Goal: Information Seeking & Learning: Learn about a topic

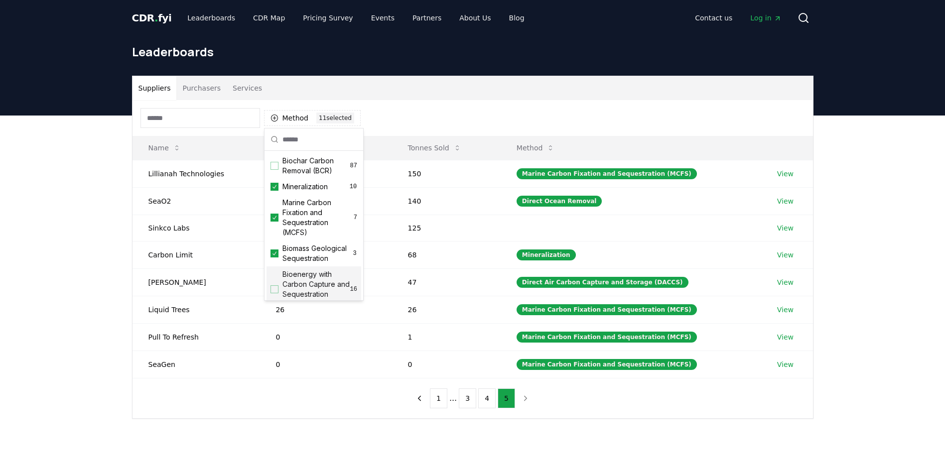
scroll to position [139, 0]
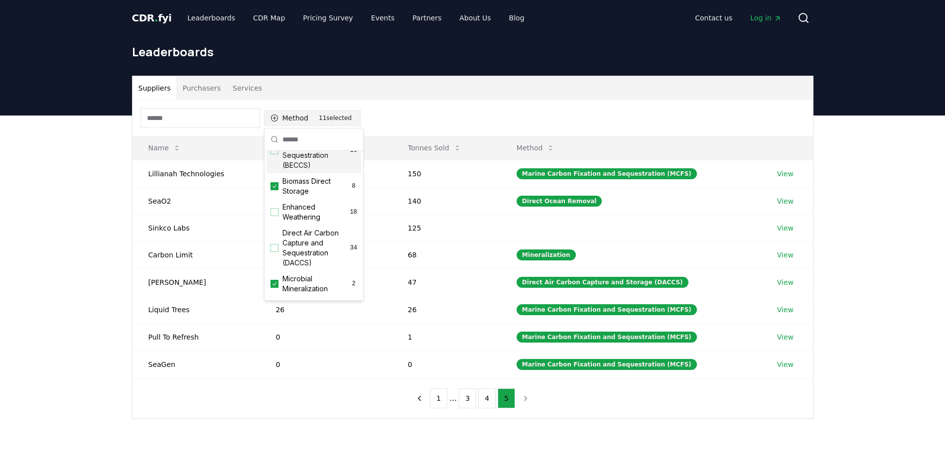
click at [343, 116] on div "11 selected" at bounding box center [335, 118] width 38 height 11
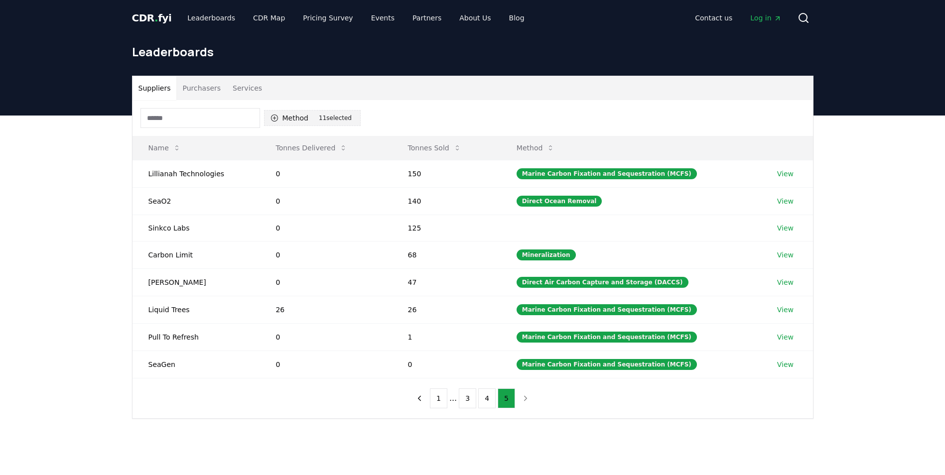
click at [320, 120] on div "11 selected" at bounding box center [335, 118] width 38 height 11
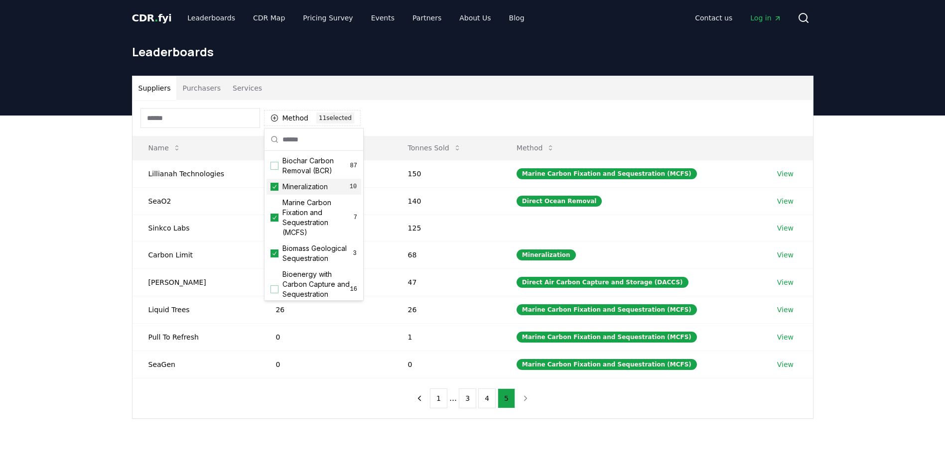
click at [275, 185] on icon "Suggestions" at bounding box center [274, 187] width 7 height 8
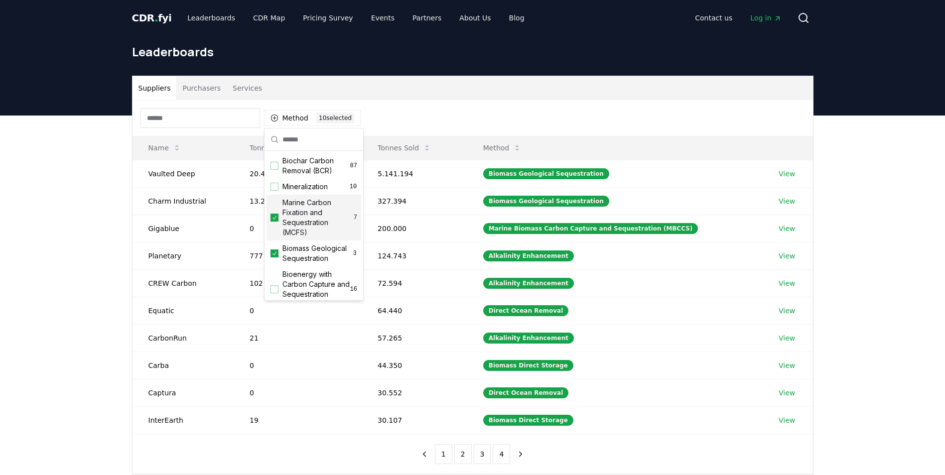
click at [274, 217] on icon "Suggestions" at bounding box center [274, 218] width 7 height 8
click at [274, 258] on icon "Suggestions" at bounding box center [274, 254] width 7 height 8
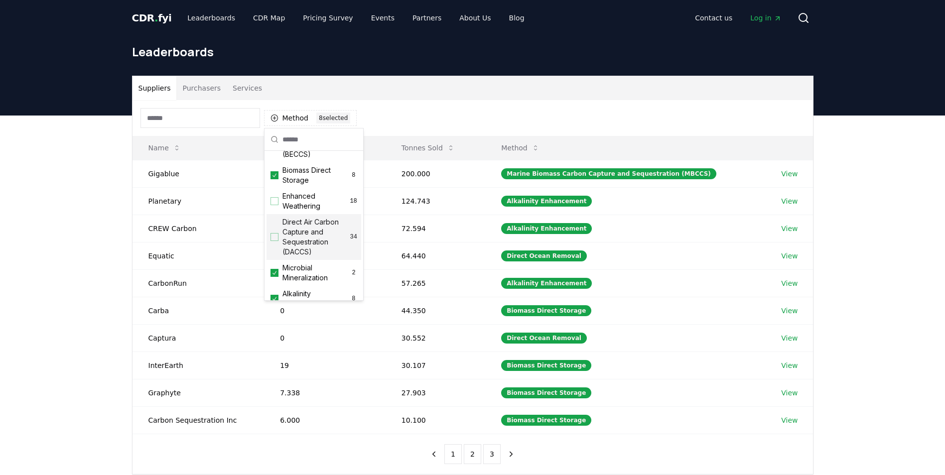
scroll to position [142, 0]
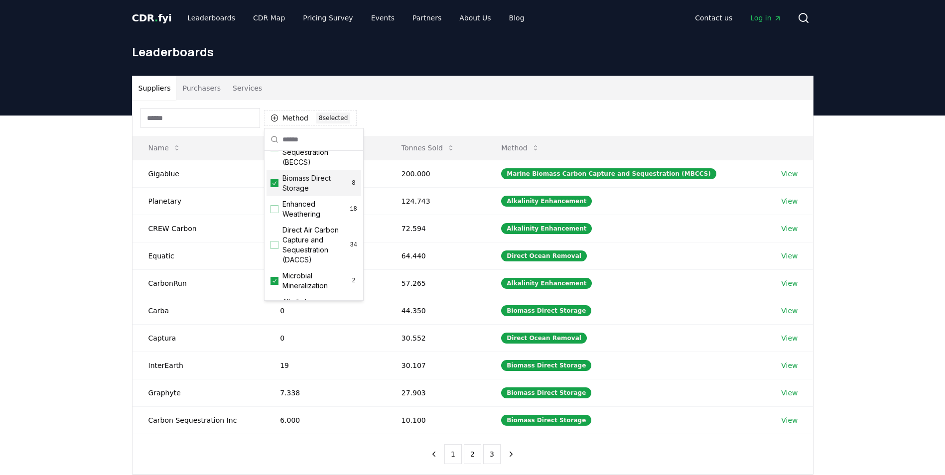
click at [276, 187] on icon "Suggestions" at bounding box center [274, 183] width 7 height 8
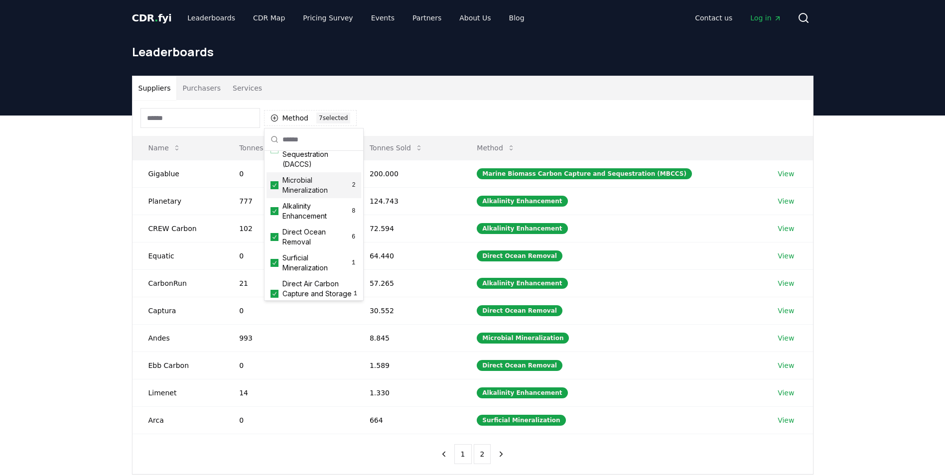
scroll to position [242, 0]
click at [275, 185] on icon "Suggestions" at bounding box center [274, 181] width 7 height 8
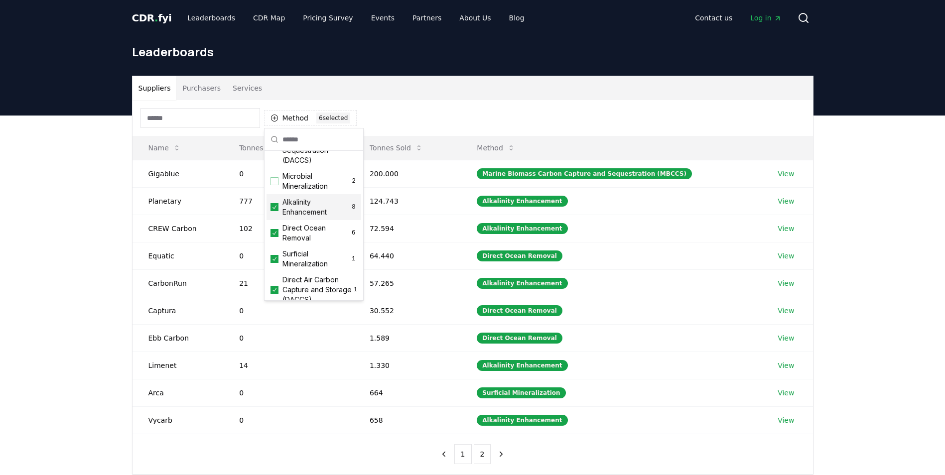
click at [273, 211] on icon "Suggestions" at bounding box center [274, 207] width 7 height 8
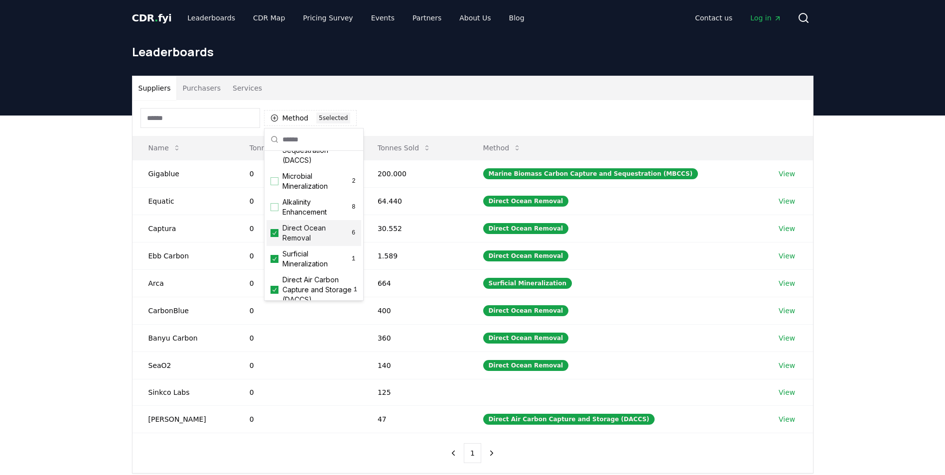
drag, startPoint x: 277, startPoint y: 243, endPoint x: 277, endPoint y: 248, distance: 5.0
click at [277, 237] on icon "Suggestions" at bounding box center [274, 233] width 7 height 8
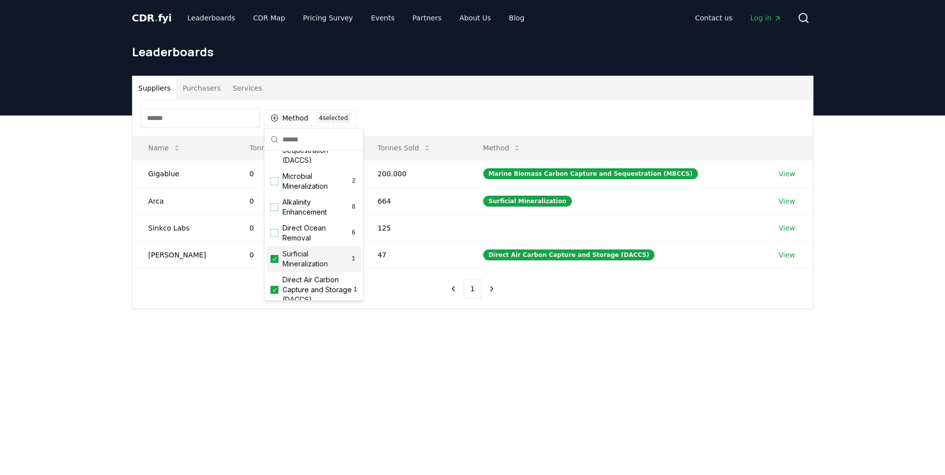
click at [272, 263] on icon "Suggestions" at bounding box center [274, 259] width 7 height 8
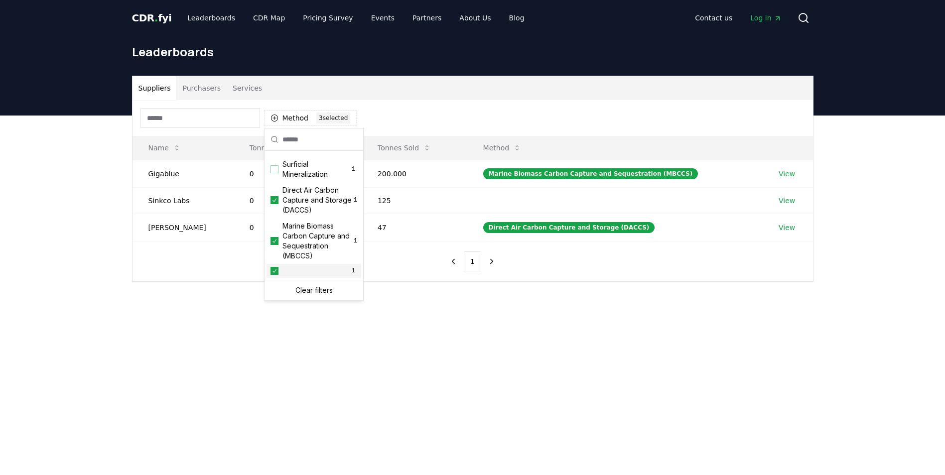
scroll to position [341, 0]
click at [275, 202] on icon "Suggestions" at bounding box center [275, 199] width 4 height 3
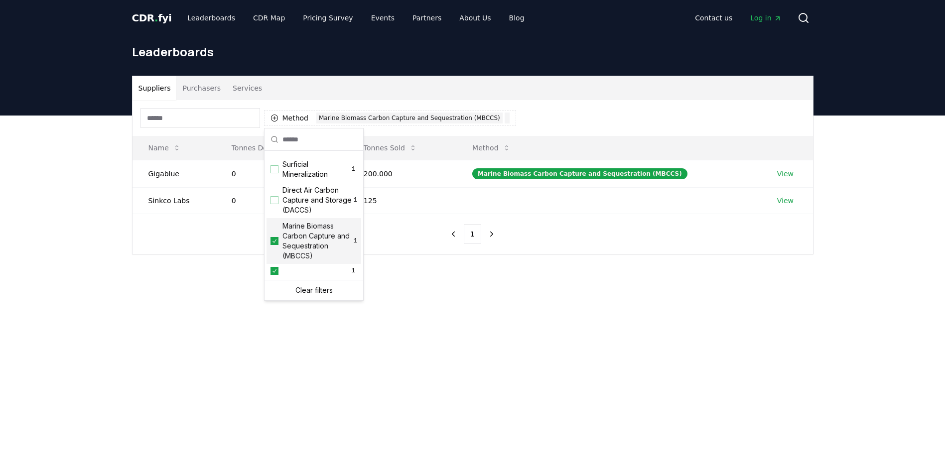
click at [277, 241] on icon "Suggestions" at bounding box center [274, 241] width 7 height 8
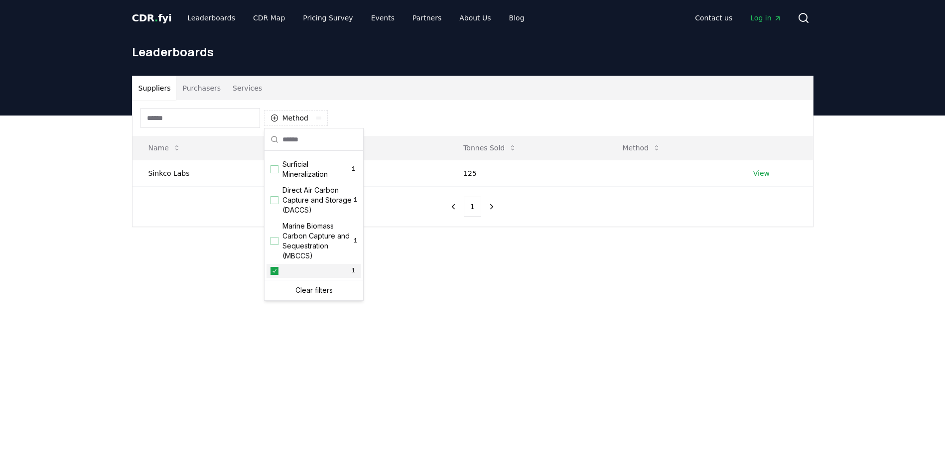
click at [273, 270] on icon "Suggestions" at bounding box center [274, 271] width 7 height 8
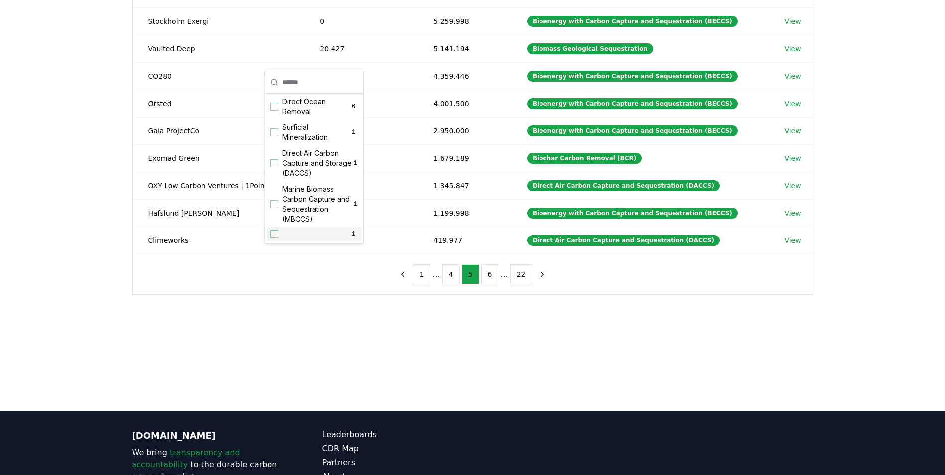
scroll to position [0, 0]
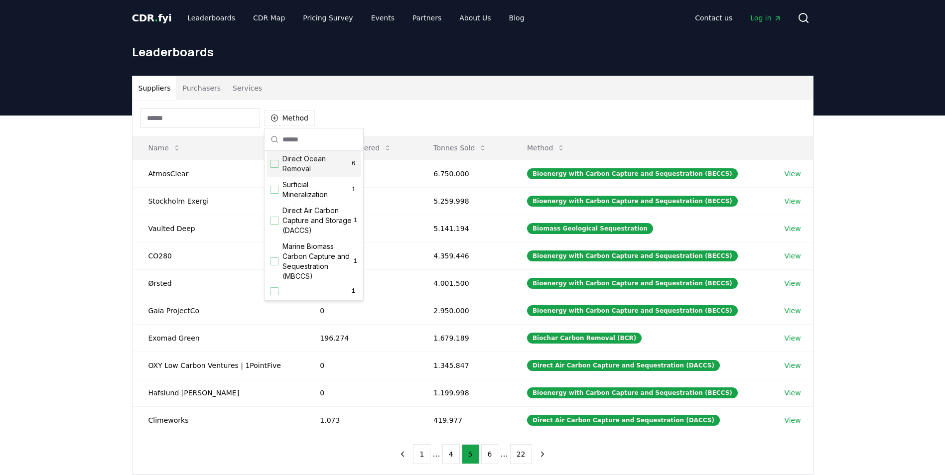
click at [349, 114] on div "Method" at bounding box center [473, 118] width 681 height 36
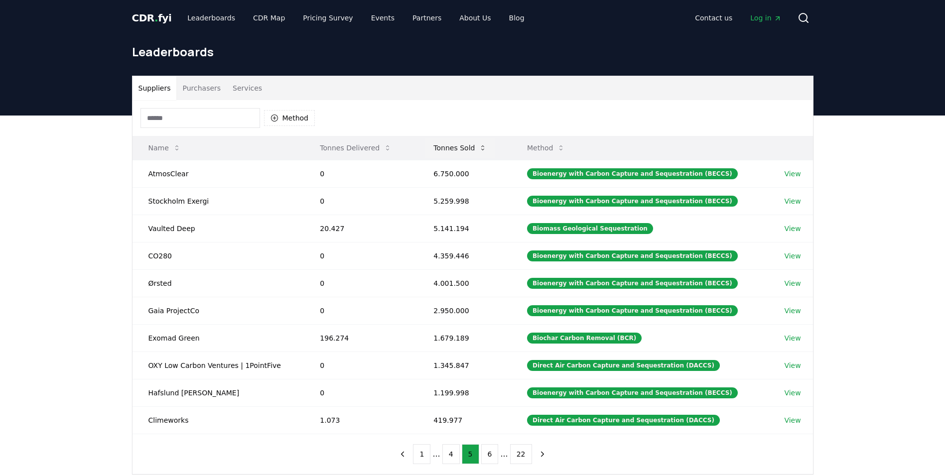
click at [460, 143] on button "Tonnes Sold" at bounding box center [460, 148] width 69 height 20
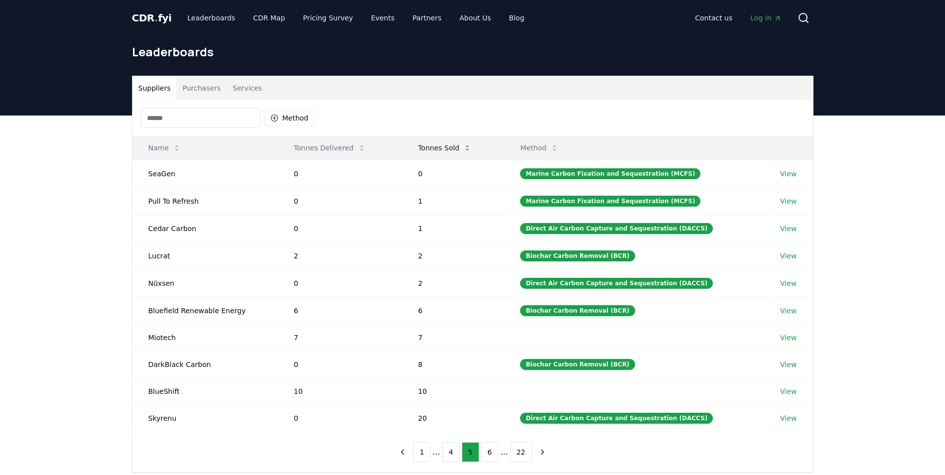
click at [458, 142] on button "Tonnes Sold" at bounding box center [444, 148] width 69 height 20
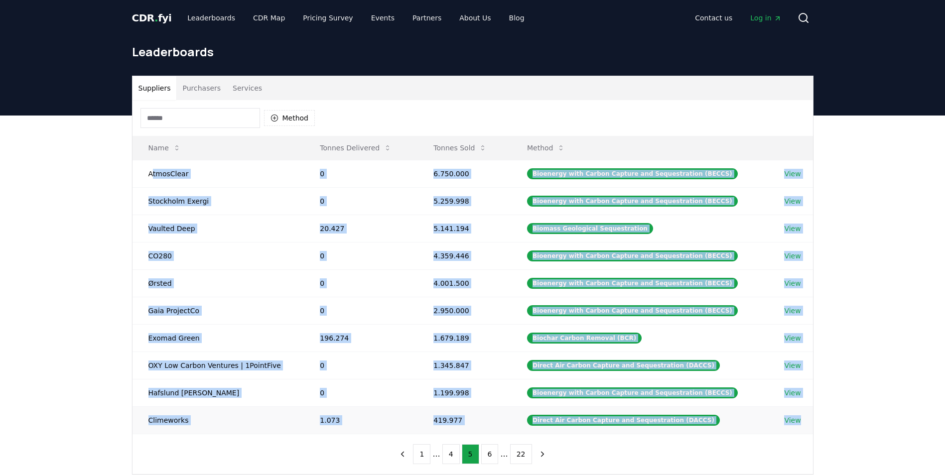
drag, startPoint x: 151, startPoint y: 172, endPoint x: 803, endPoint y: 419, distance: 697.5
click at [803, 419] on tbody "AtmosClear 0 6.750.000 Bioenergy with Carbon Capture and Sequestration (BECCS) …" at bounding box center [473, 297] width 681 height 274
click at [424, 455] on button "1" at bounding box center [421, 455] width 17 height 20
copy tbody "tmosClear 0 6.750.000 Bioenergy with Carbon Capture and Sequestration (BECCS) V…"
click at [527, 454] on icon "next page" at bounding box center [528, 454] width 2 height 4
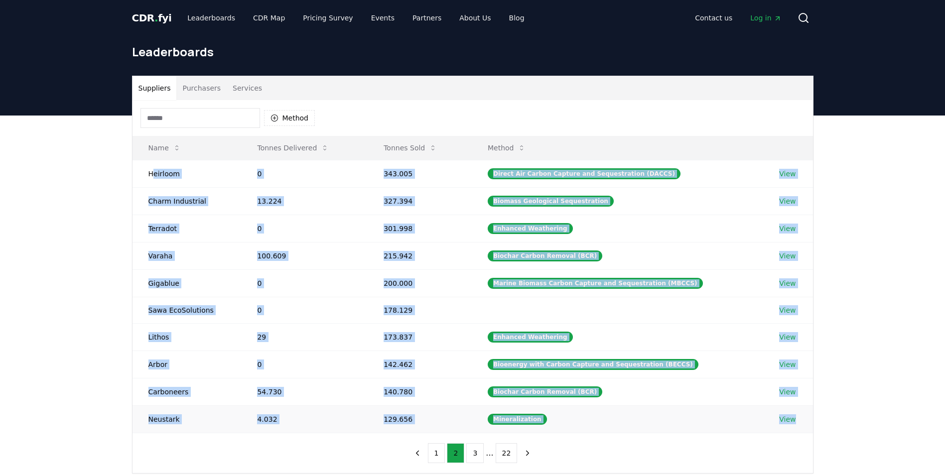
drag, startPoint x: 155, startPoint y: 172, endPoint x: 800, endPoint y: 417, distance: 689.3
click at [800, 417] on tbody "Heirloom 0 343.005 Direct Air Carbon Capture and Sequestration (DACCS) View Cha…" at bounding box center [473, 296] width 681 height 273
copy tbody "eirloom 0 343.005 Direct Air Carbon Capture and Sequestration (DACCS) View Char…"
click at [526, 449] on icon "next page" at bounding box center [527, 453] width 9 height 9
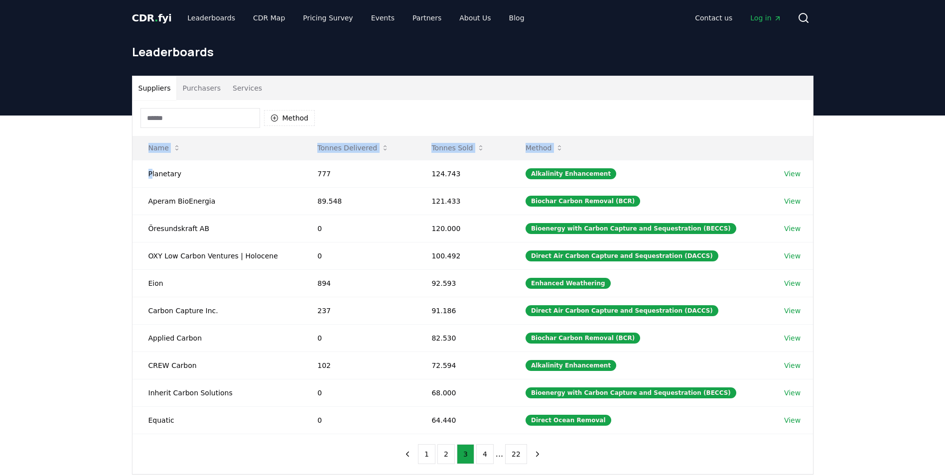
drag, startPoint x: 153, startPoint y: 174, endPoint x: 816, endPoint y: 423, distance: 708.2
click at [816, 423] on div "Suppliers Purchasers Services Method Name Tonnes Delivered Tonnes Sold Method P…" at bounding box center [473, 275] width 698 height 399
copy table "Name Tonnes Delivered Tonnes Sold Method P"
click at [410, 453] on icon "previous page" at bounding box center [407, 454] width 9 height 9
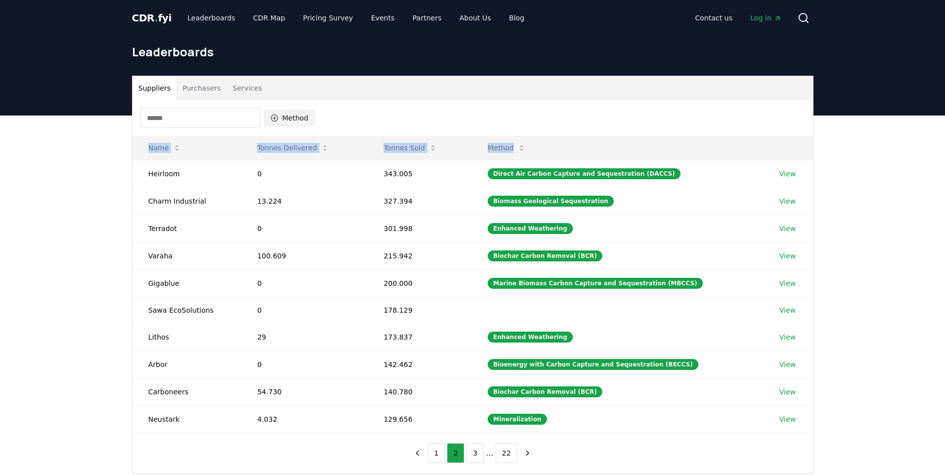
click at [286, 117] on button "Method" at bounding box center [289, 118] width 51 height 16
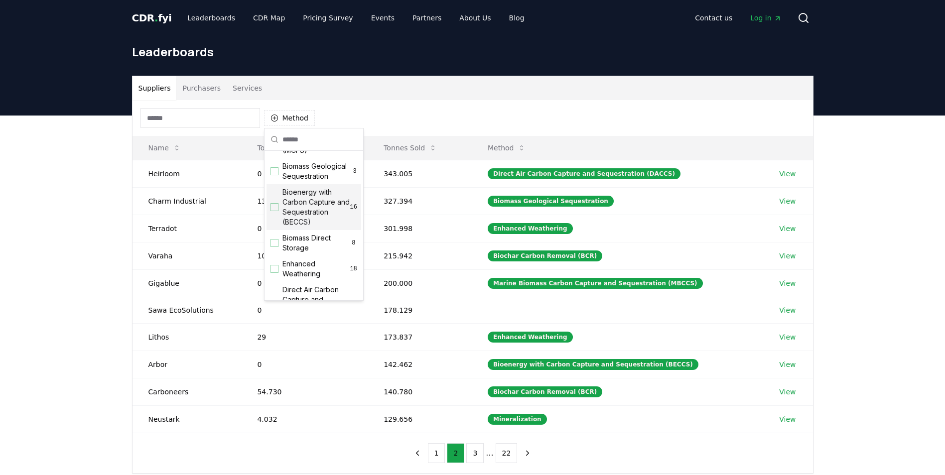
scroll to position [100, 0]
click at [276, 194] on div "Suggestions" at bounding box center [275, 190] width 8 height 8
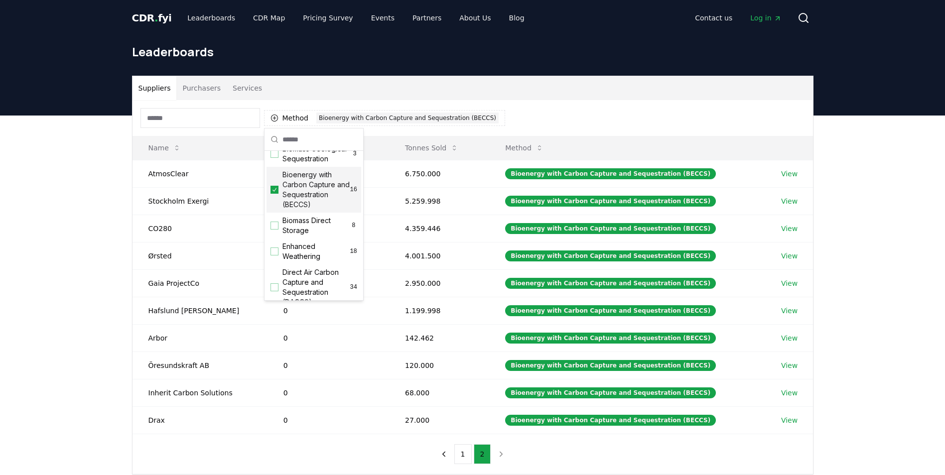
click at [625, 115] on div "Method 1 Bioenergy with Carbon Capture and Sequestration (BECCS)" at bounding box center [473, 118] width 681 height 36
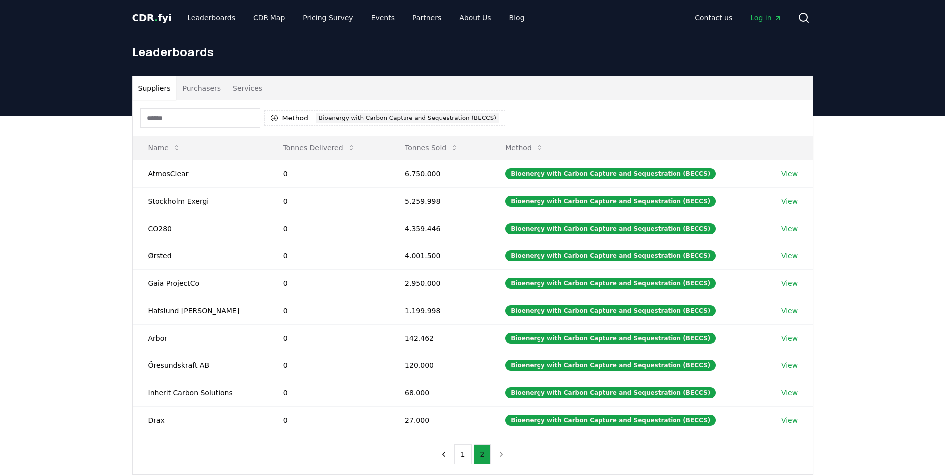
click at [484, 453] on button "2" at bounding box center [482, 455] width 17 height 20
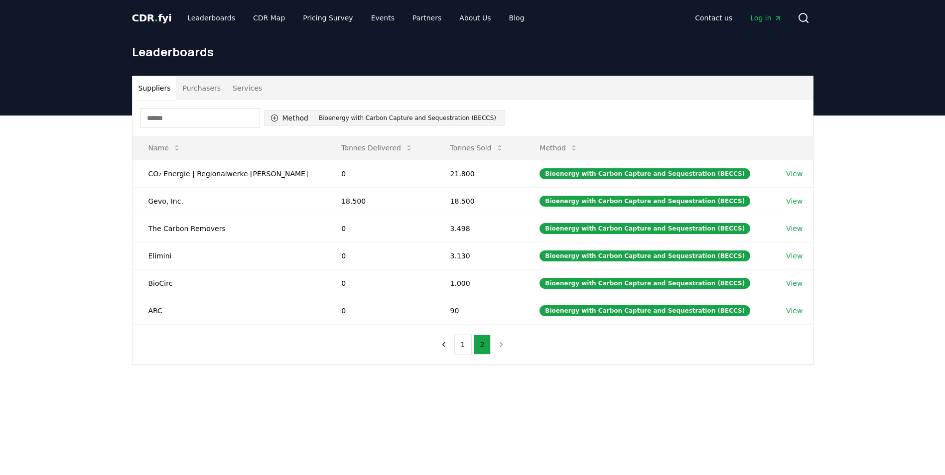
click at [322, 117] on div "Bioenergy with Carbon Capture and Sequestration (BECCS)" at bounding box center [407, 118] width 182 height 11
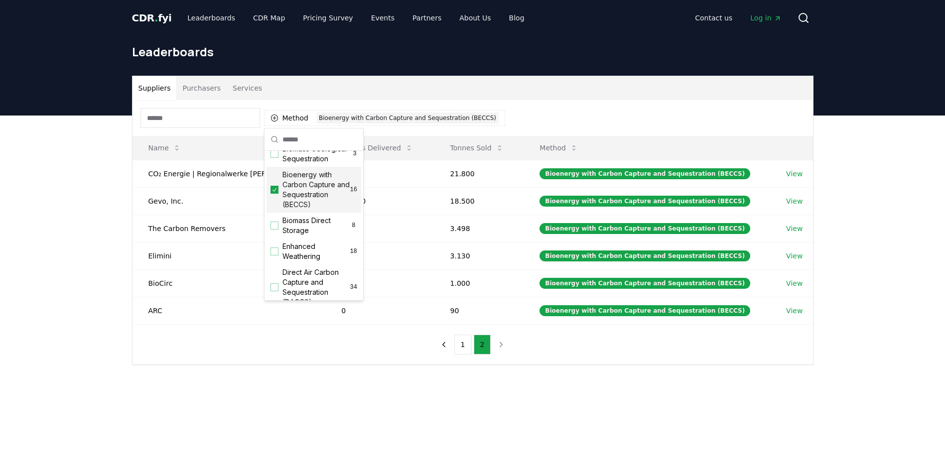
click at [275, 194] on icon "Suggestions" at bounding box center [274, 190] width 7 height 8
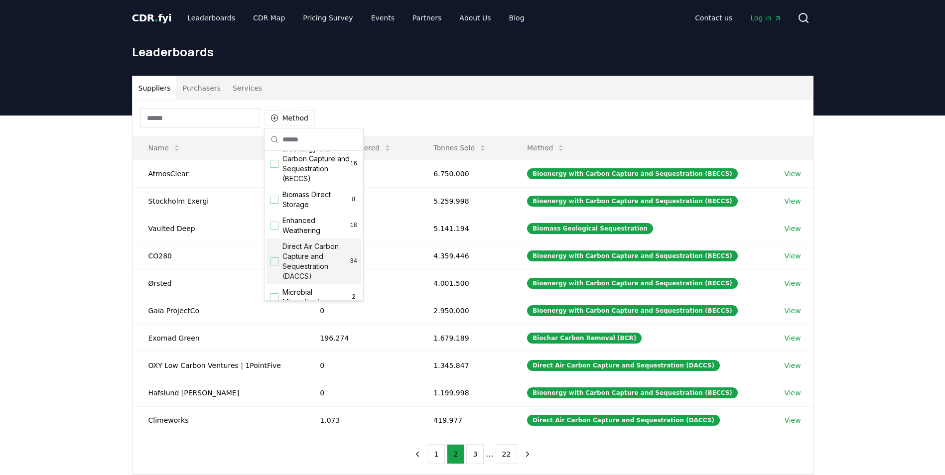
scroll to position [150, 0]
click at [275, 242] on div "Suggestions" at bounding box center [275, 238] width 8 height 8
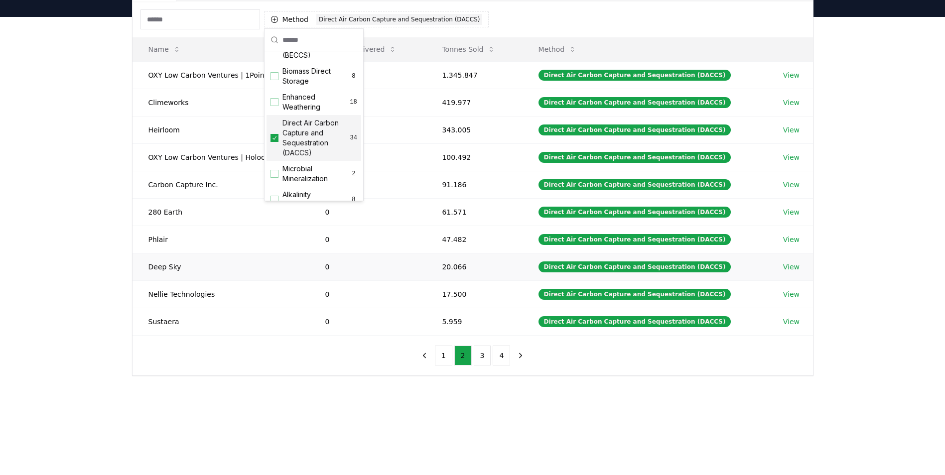
scroll to position [100, 0]
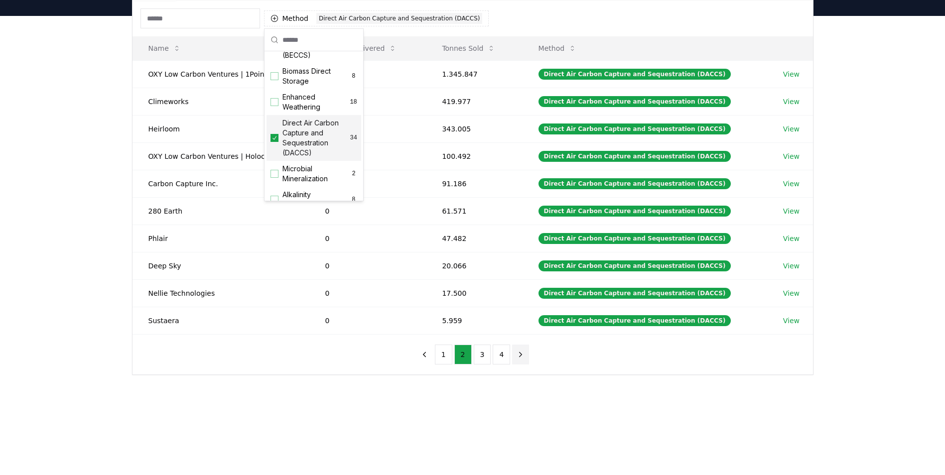
click at [522, 352] on icon "next page" at bounding box center [520, 354] width 9 height 9
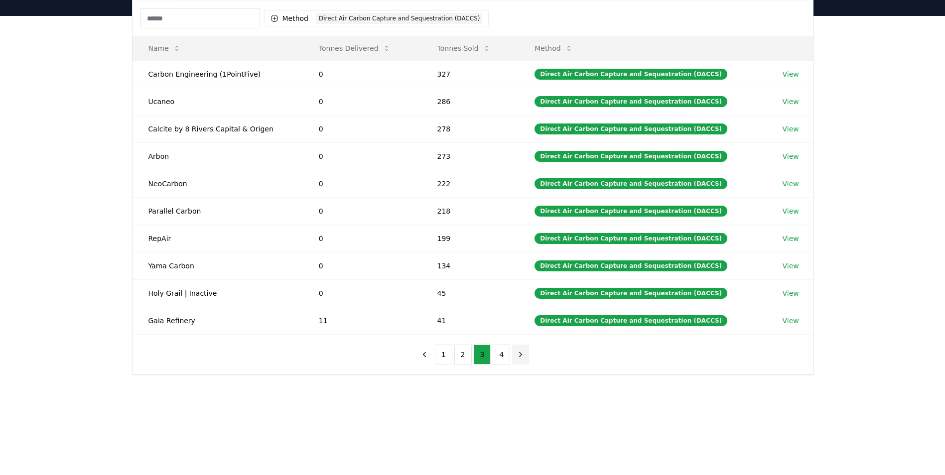
click at [523, 354] on icon "next page" at bounding box center [520, 354] width 9 height 9
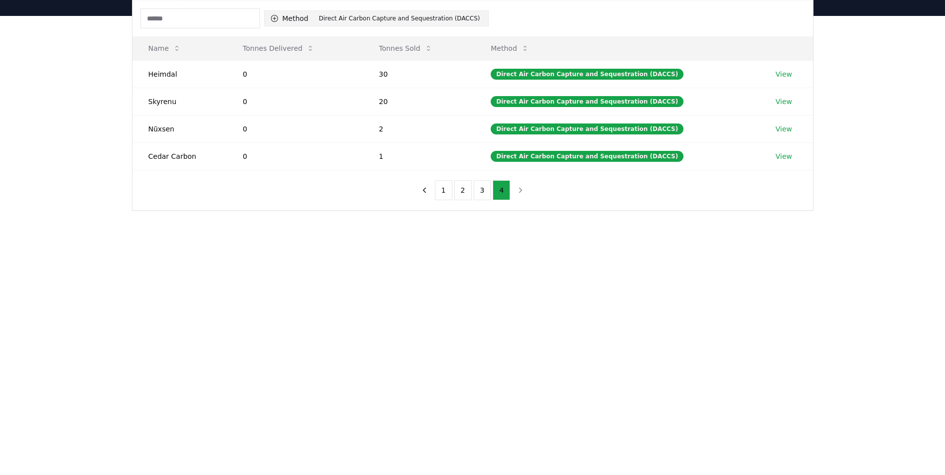
click at [437, 17] on div "Direct Air Carbon Capture and Sequestration (DACCS)" at bounding box center [399, 18] width 166 height 11
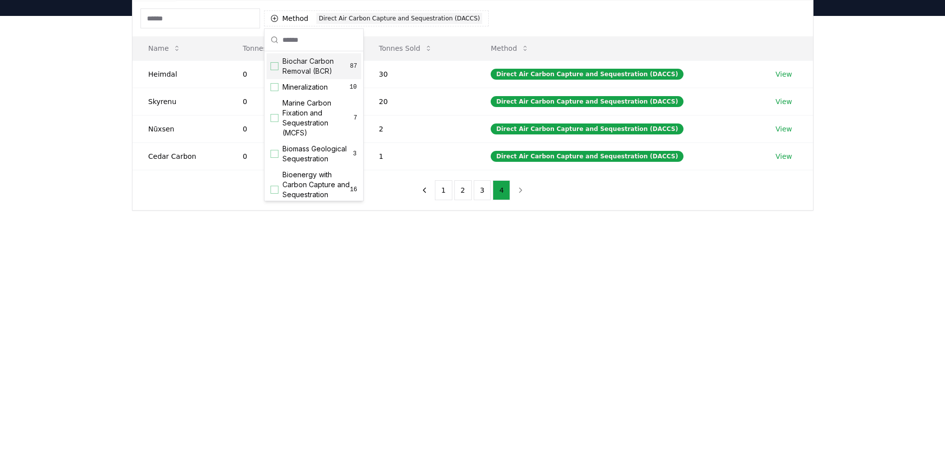
click at [285, 69] on span "Biochar Carbon Removal (BCR)" at bounding box center [317, 66] width 68 height 20
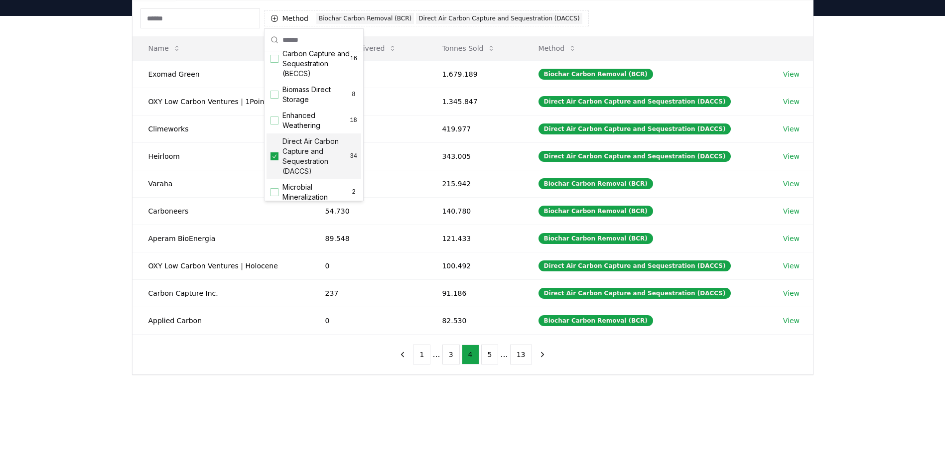
scroll to position [199, 0]
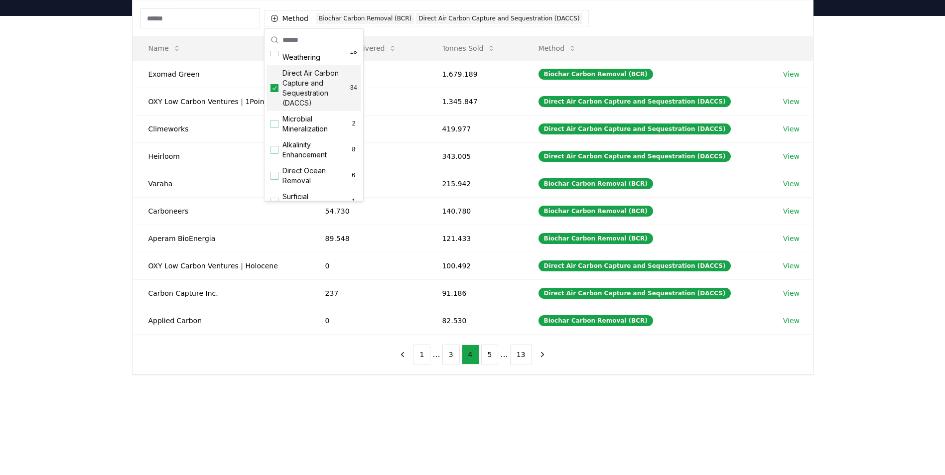
click at [274, 92] on icon "Suggestions" at bounding box center [274, 88] width 7 height 8
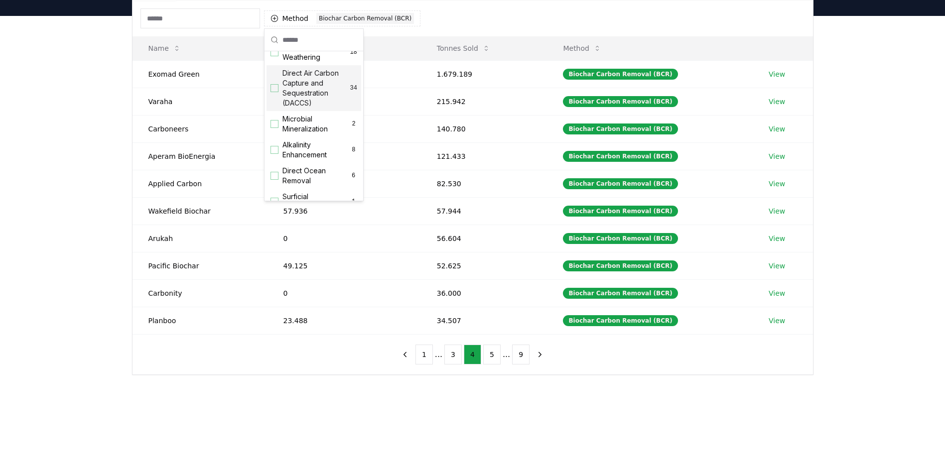
click at [565, 433] on main "Suppliers Purchasers Services Method 1 Biochar Carbon Removal (BCR) Name Tonnes…" at bounding box center [472, 253] width 945 height 475
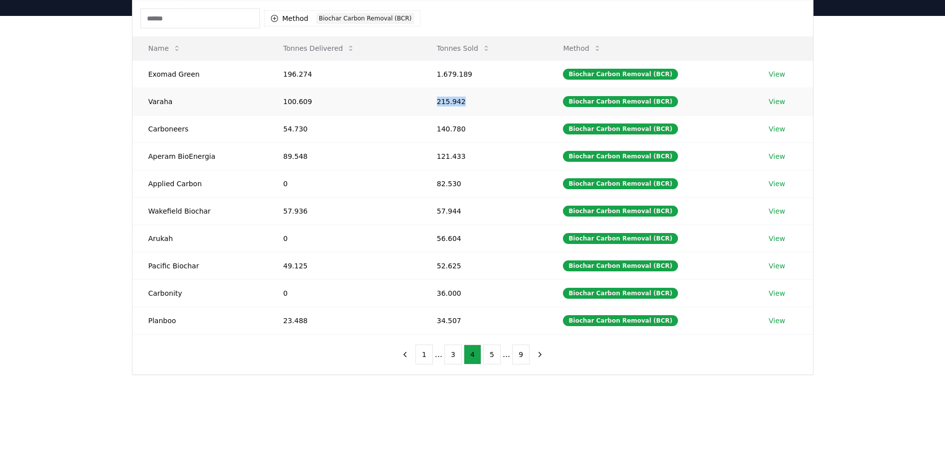
drag, startPoint x: 440, startPoint y: 102, endPoint x: 469, endPoint y: 103, distance: 28.9
click at [469, 103] on td "215.942" at bounding box center [484, 101] width 127 height 27
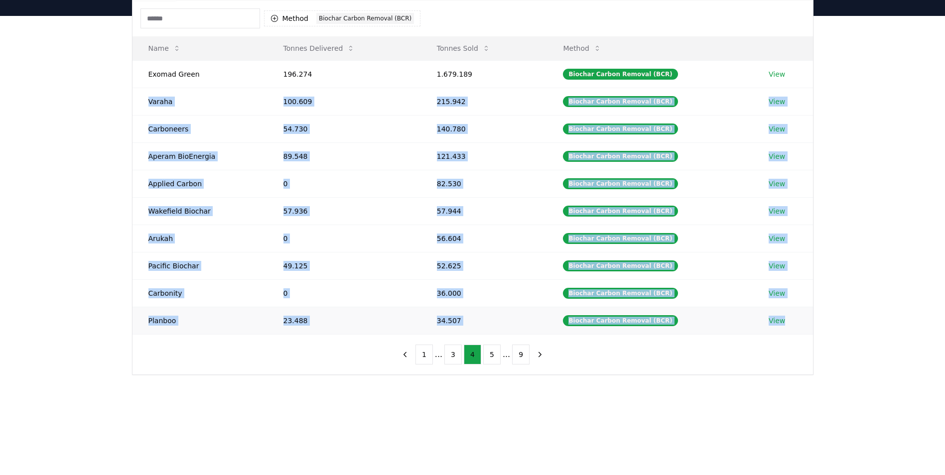
drag, startPoint x: 150, startPoint y: 101, endPoint x: 788, endPoint y: 312, distance: 671.8
click at [788, 312] on tbody "Exomad Green 196.274 1.679.189 Biochar Carbon Removal (BCR) View Varaha 100.609…" at bounding box center [473, 197] width 681 height 274
copy tbody "Varaha 100.609 215.942 Biochar Carbon Removal (BCR) View Carboneers 54.730 140.…"
click at [532, 355] on button "next page" at bounding box center [540, 355] width 17 height 20
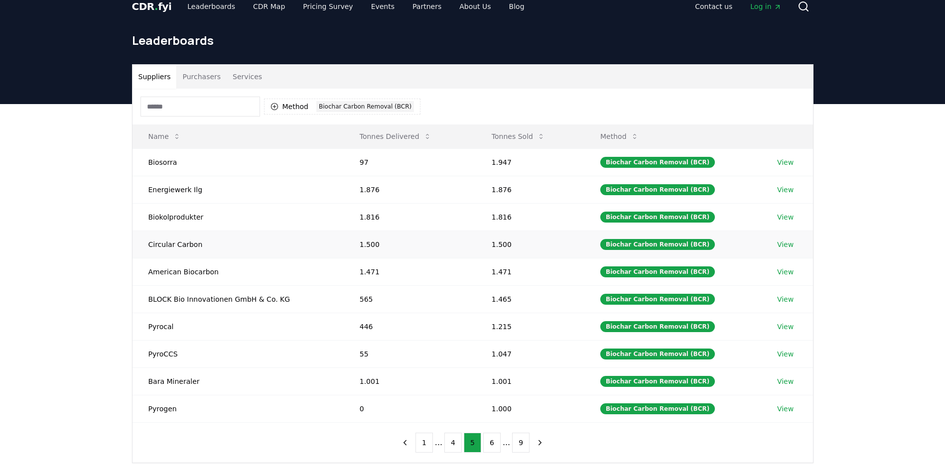
scroll to position [0, 0]
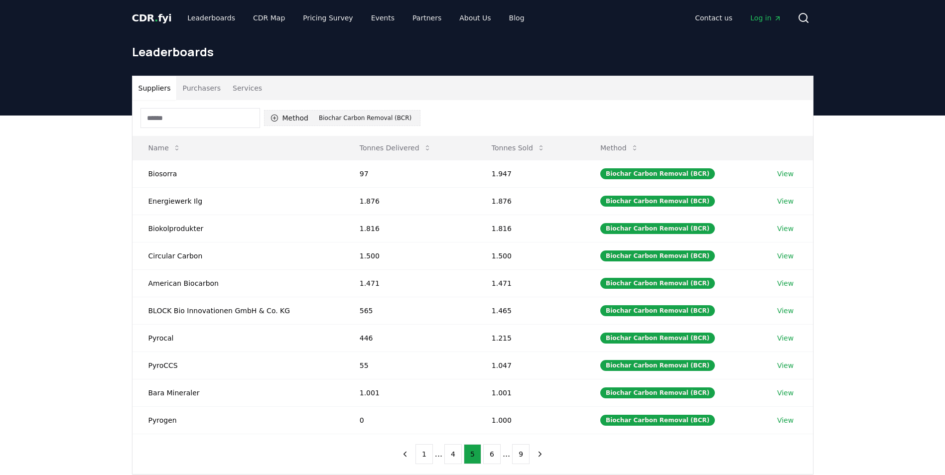
click at [383, 117] on div "Biochar Carbon Removal (BCR)" at bounding box center [365, 118] width 98 height 11
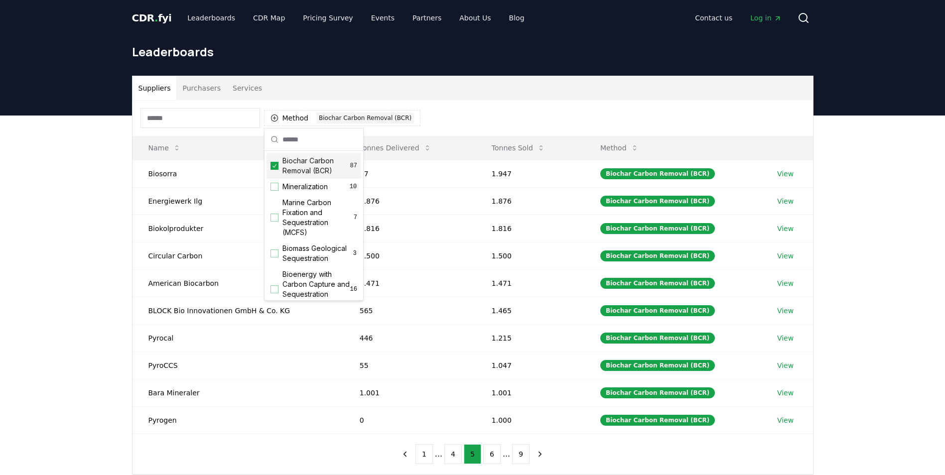
click at [278, 167] on icon "Suggestions" at bounding box center [274, 166] width 7 height 8
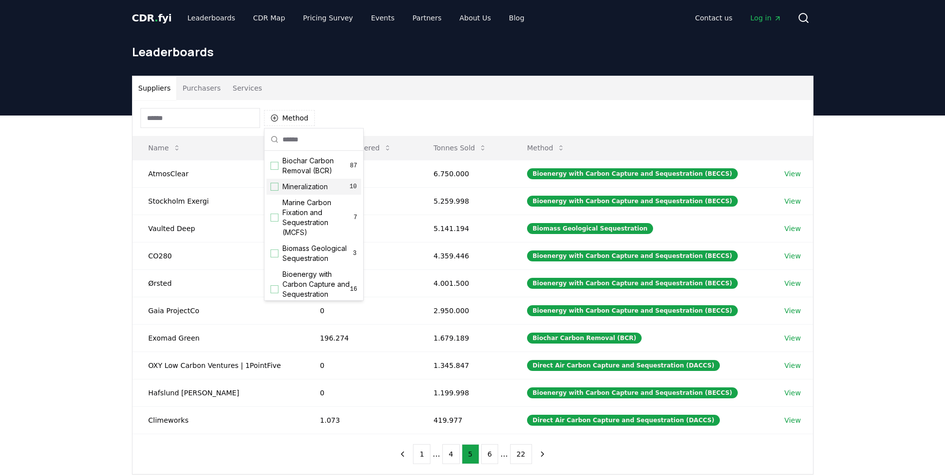
click at [279, 188] on div "Mineralization 10" at bounding box center [314, 187] width 95 height 16
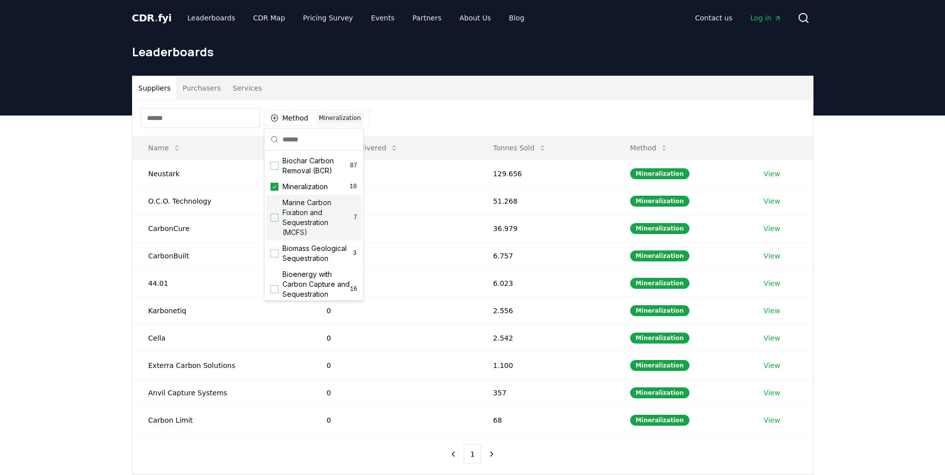
click at [273, 221] on div "Suggestions" at bounding box center [275, 218] width 8 height 8
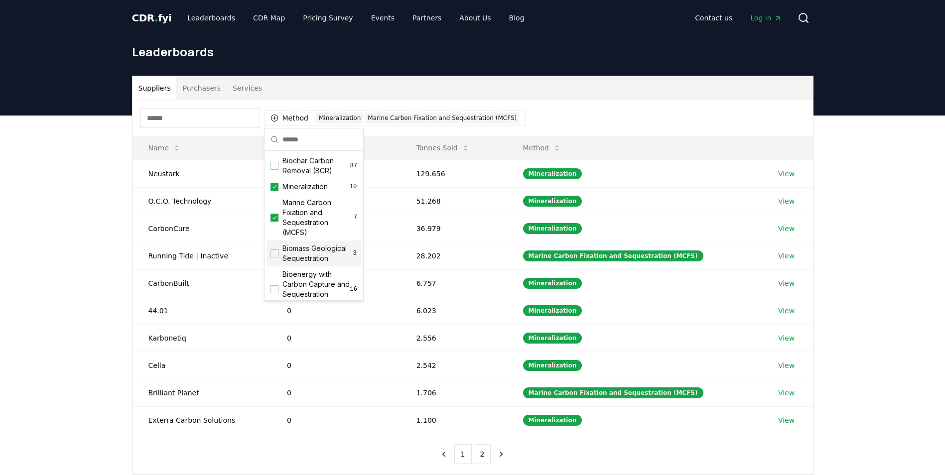
click at [274, 258] on div "Suggestions" at bounding box center [275, 254] width 8 height 8
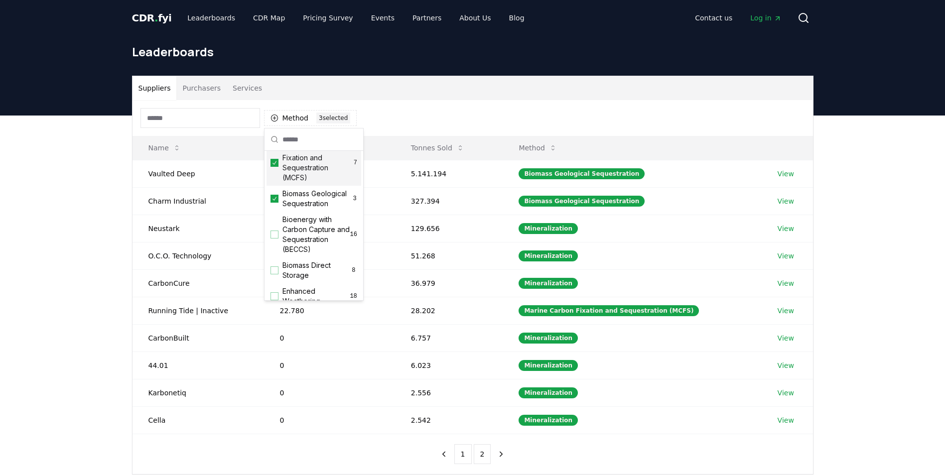
scroll to position [100, 0]
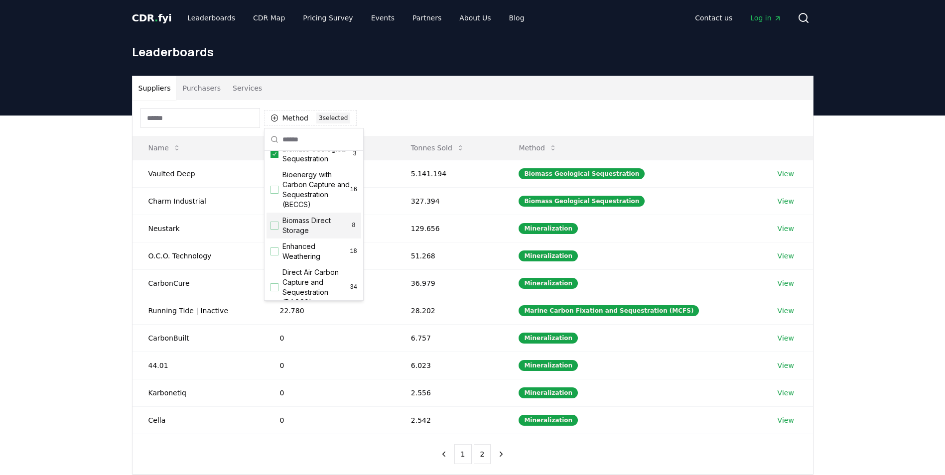
click at [273, 230] on div "Suggestions" at bounding box center [275, 226] width 8 height 8
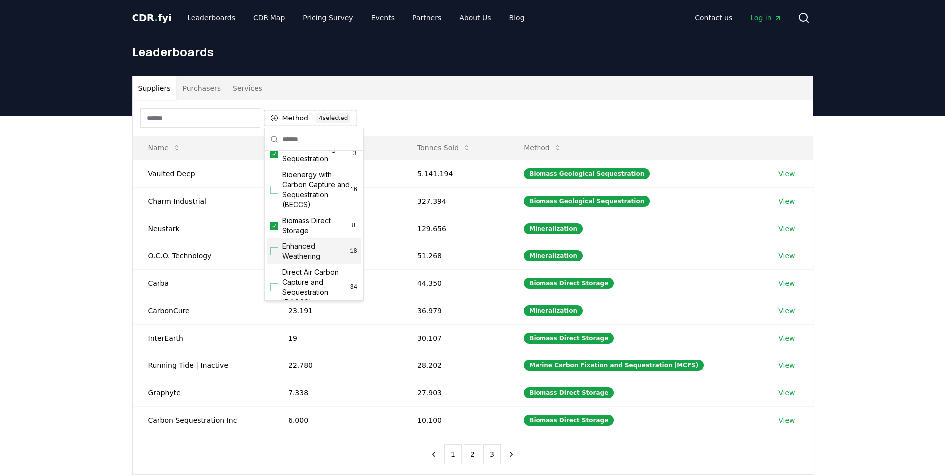
click at [273, 265] on div "Enhanced Weathering 18" at bounding box center [314, 252] width 95 height 26
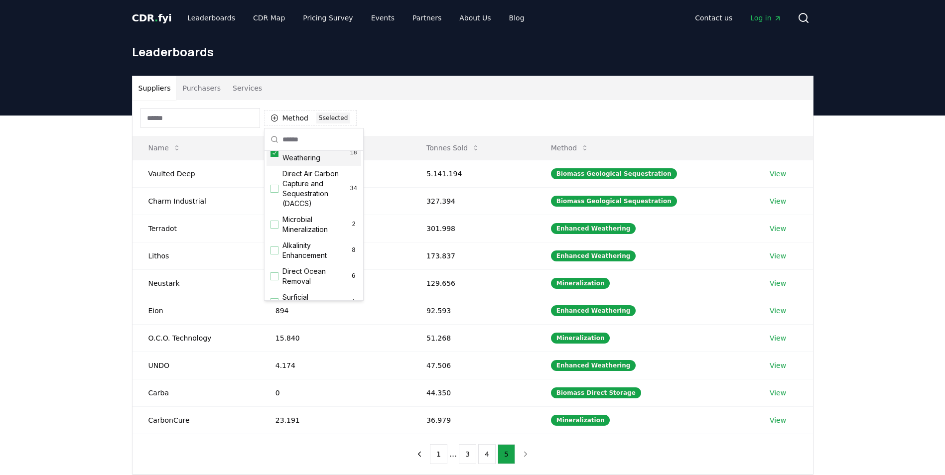
scroll to position [199, 0]
click at [278, 228] on div "Suggestions" at bounding box center [275, 224] width 8 height 8
click at [276, 254] on div "Suggestions" at bounding box center [275, 250] width 8 height 8
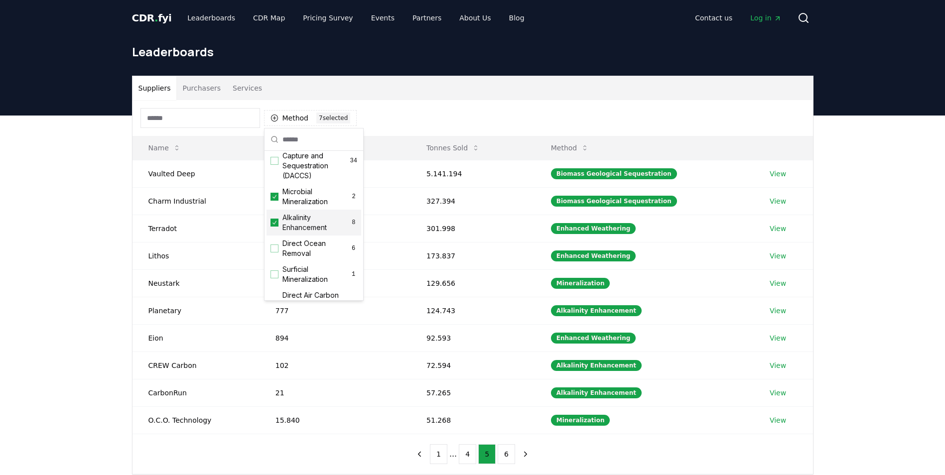
scroll to position [249, 0]
click at [279, 239] on div "Direct Ocean Removal 6" at bounding box center [314, 226] width 95 height 26
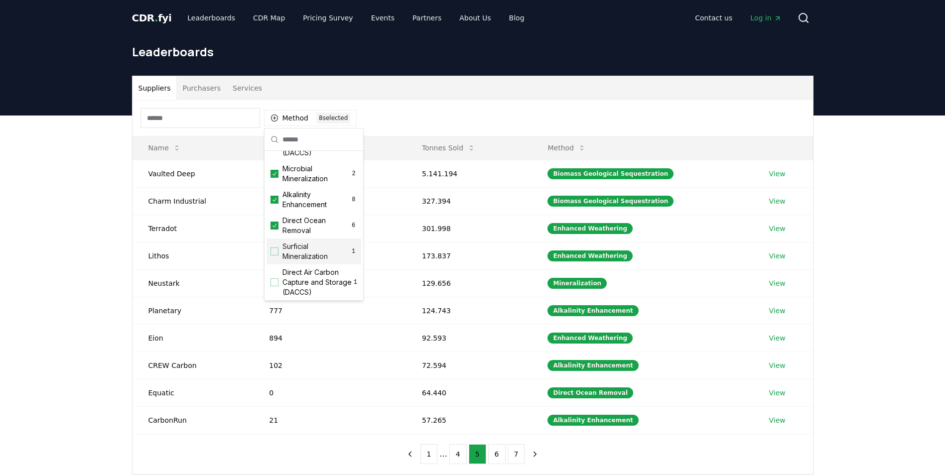
click at [280, 263] on div "Surficial Mineralization 1" at bounding box center [314, 252] width 95 height 26
click at [277, 247] on div "Direct Air Carbon Capture and Storage (DACCS) 1" at bounding box center [314, 233] width 95 height 36
click at [275, 278] on div "Suggestions" at bounding box center [275, 274] width 8 height 8
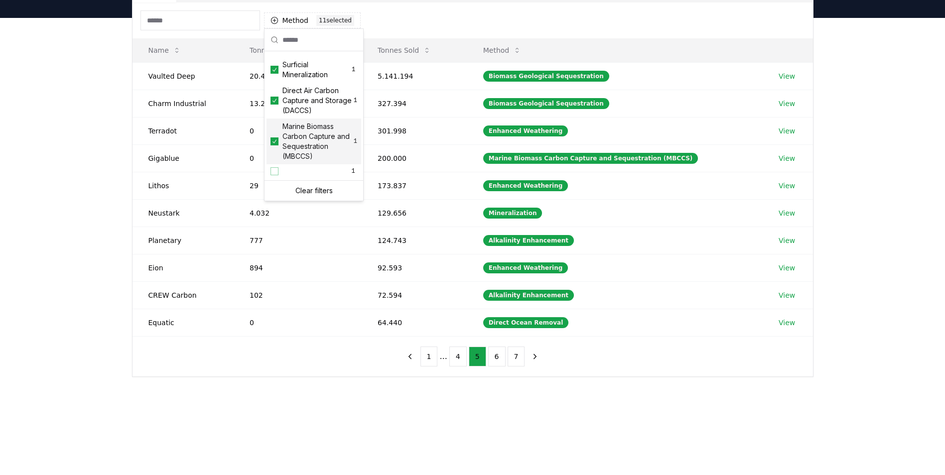
scroll to position [100, 0]
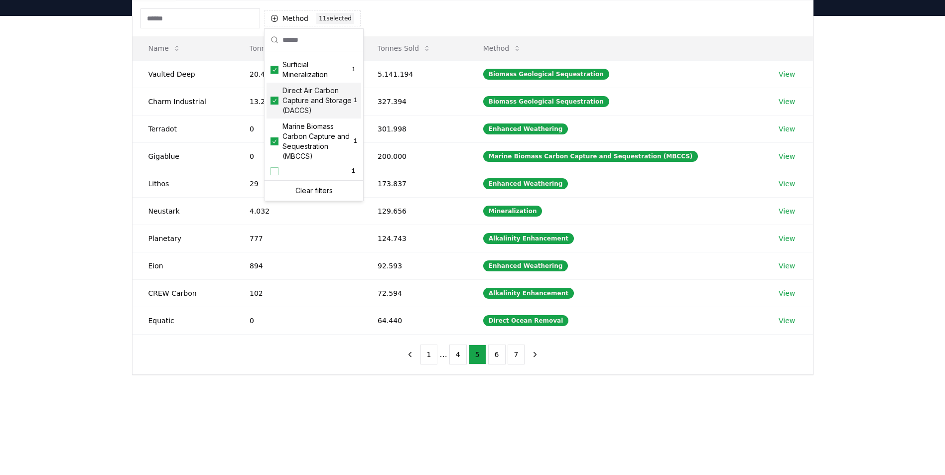
click at [493, 20] on div "Method 11 11 selected" at bounding box center [473, 18] width 681 height 36
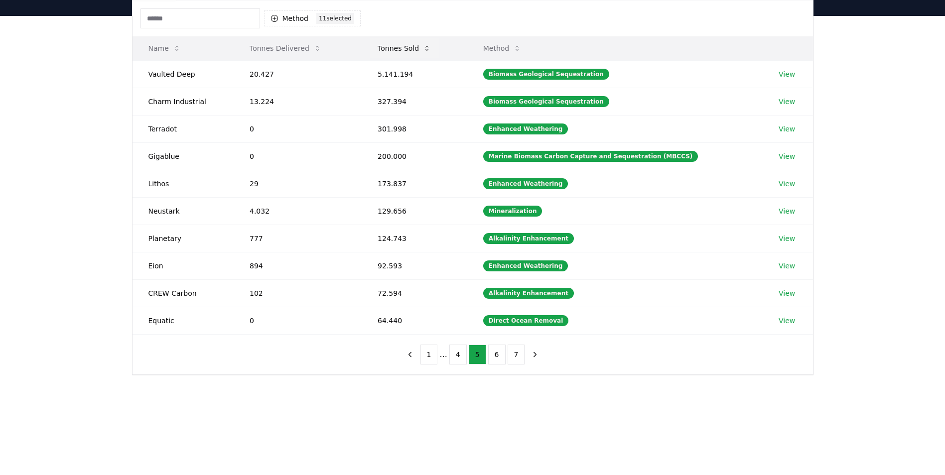
click at [403, 48] on button "Tonnes Sold" at bounding box center [404, 48] width 69 height 20
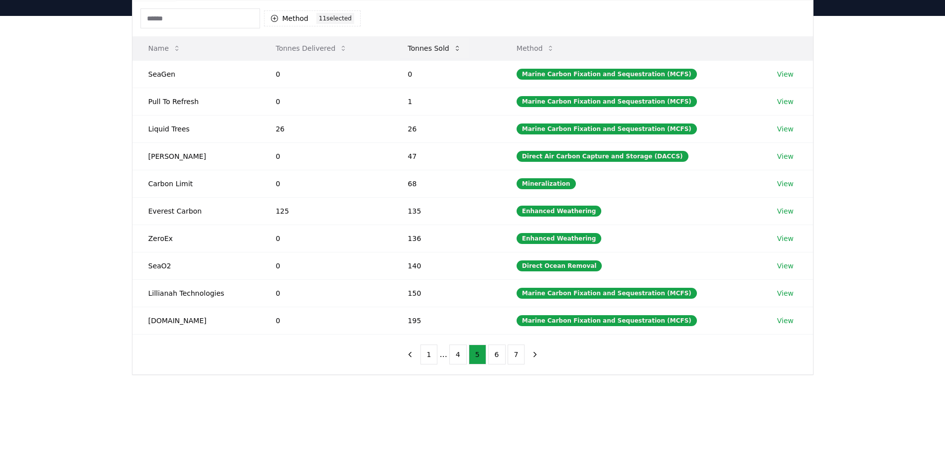
click at [426, 47] on button "Tonnes Sold" at bounding box center [434, 48] width 69 height 20
